Goal: Register for event/course

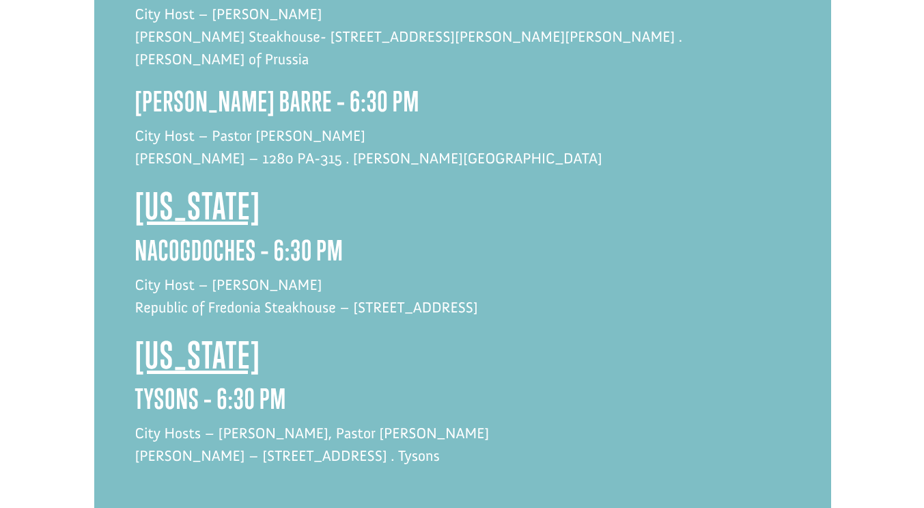
scroll to position [3200, 0]
drag, startPoint x: 416, startPoint y: 358, endPoint x: 228, endPoint y: 368, distance: 188.2
click at [228, 421] on p "City Hosts – [PERSON_NAME], [DEMOGRAPHIC_DATA] [PERSON_NAME] [PERSON_NAME] – [S…" at bounding box center [462, 451] width 655 height 60
click at [372, 421] on p "City Hosts – [PERSON_NAME], [DEMOGRAPHIC_DATA] [PERSON_NAME] [PERSON_NAME] – [S…" at bounding box center [462, 451] width 655 height 60
drag, startPoint x: 413, startPoint y: 358, endPoint x: 133, endPoint y: 365, distance: 279.5
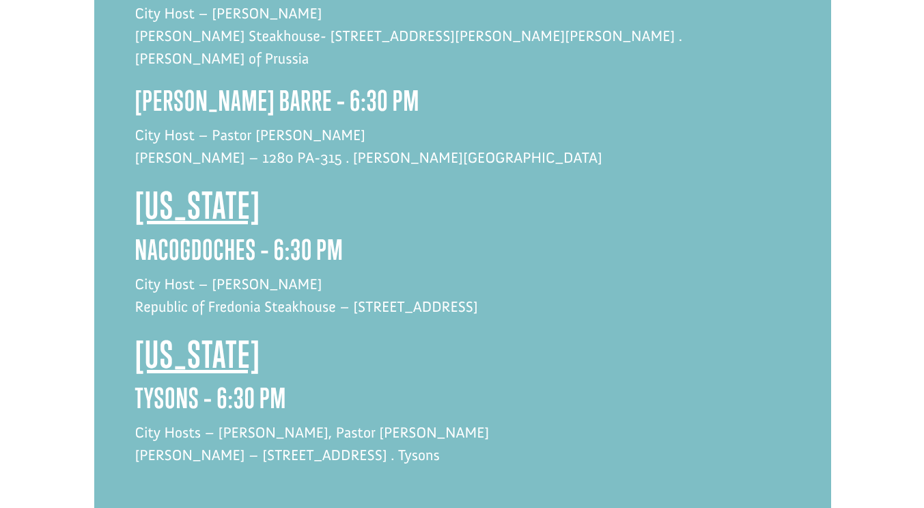
copy p "[PERSON_NAME] – [STREET_ADDRESS] . Tysons"
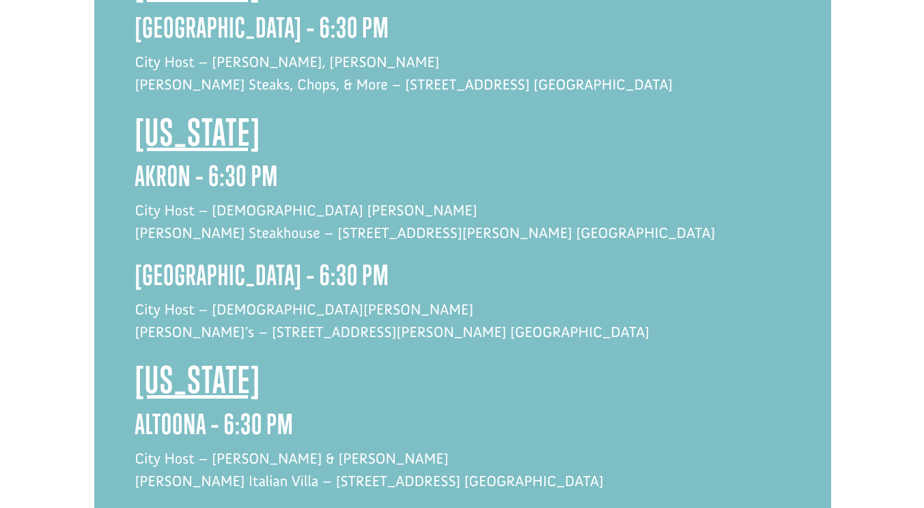
scroll to position [1253, 0]
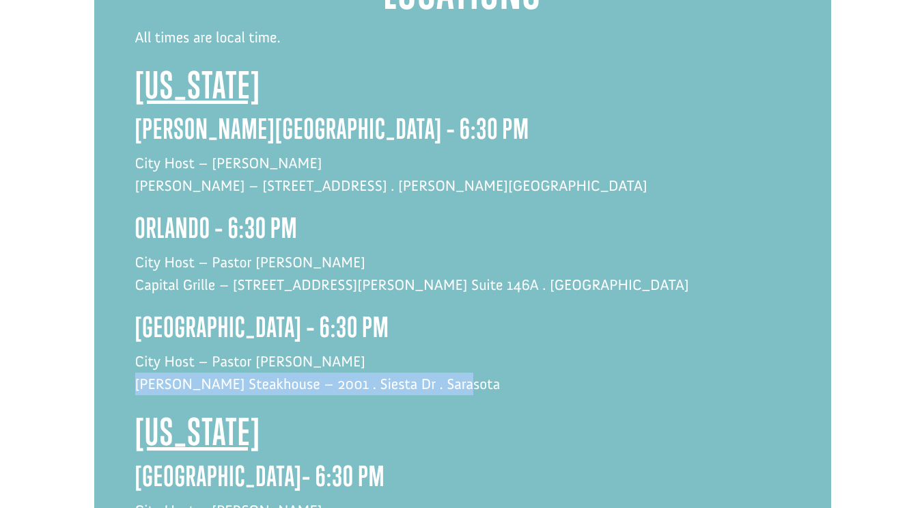
drag, startPoint x: 456, startPoint y: 314, endPoint x: 137, endPoint y: 327, distance: 320.0
click at [137, 350] on p "City Host – Pastor [PERSON_NAME] [PERSON_NAME] Steakhouse – 2001 . Siesta Dr . …" at bounding box center [462, 380] width 655 height 60
copy p "[PERSON_NAME] Steakhouse – 2001 . Siesta Dr . Sarasota"
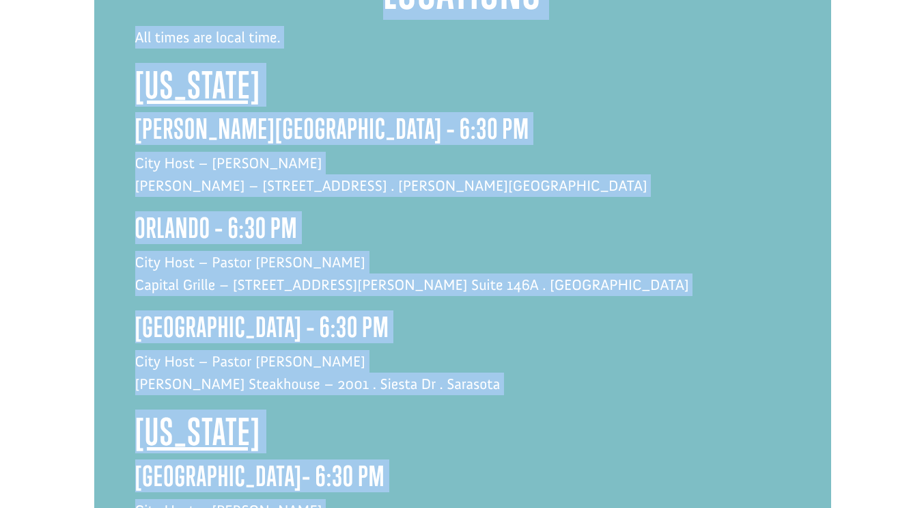
copy body "Taste Of Hope - European [DEMOGRAPHIC_DATA] School Register Now Taste of Hope |…"
click at [557, 212] on h3 "orlando – 6:30 PM" at bounding box center [462, 231] width 655 height 39
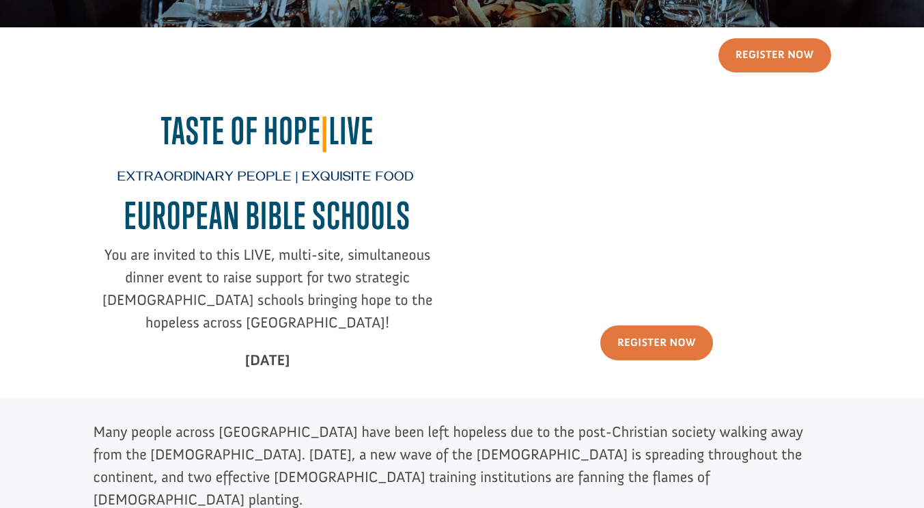
scroll to position [229, 0]
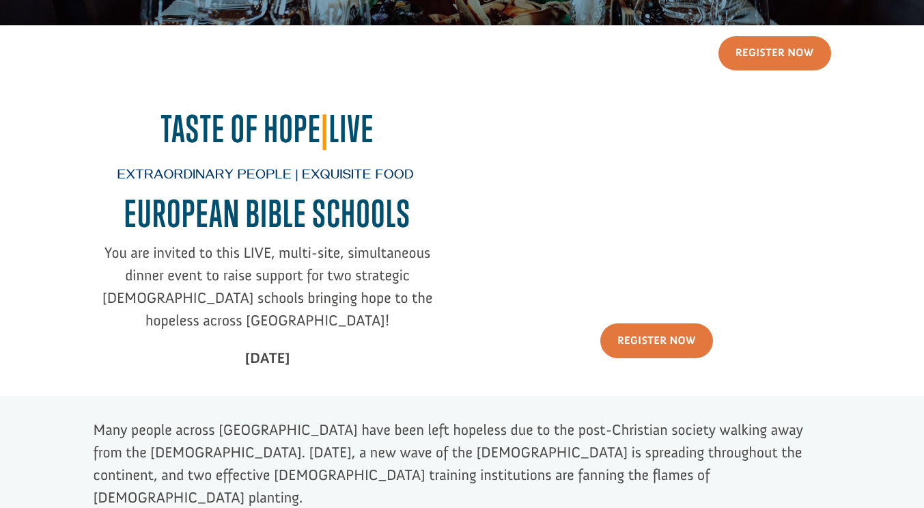
click at [855, 108] on div "Register Now Taste of Hope | Live Extraordinary People | Exquisite Food EUROPEA…" at bounding box center [462, 211] width 894 height 372
